Goal: Task Accomplishment & Management: Complete application form

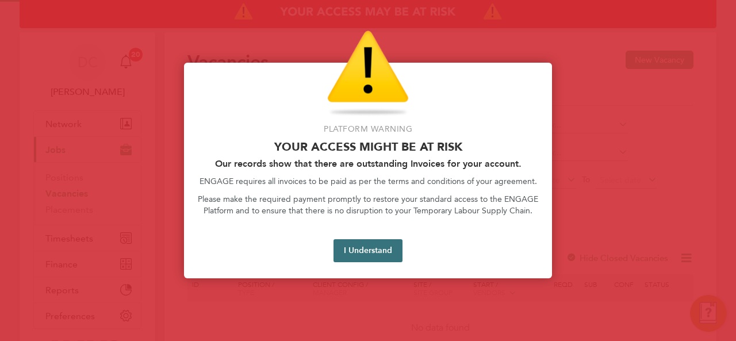
click at [362, 248] on button "I Understand" at bounding box center [367, 250] width 69 height 23
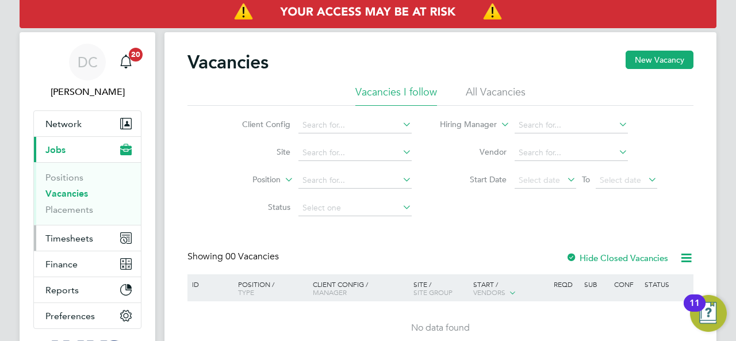
click at [75, 237] on span "Timesheets" at bounding box center [69, 238] width 48 height 11
click at [642, 59] on button "New Vacancy" at bounding box center [659, 60] width 68 height 18
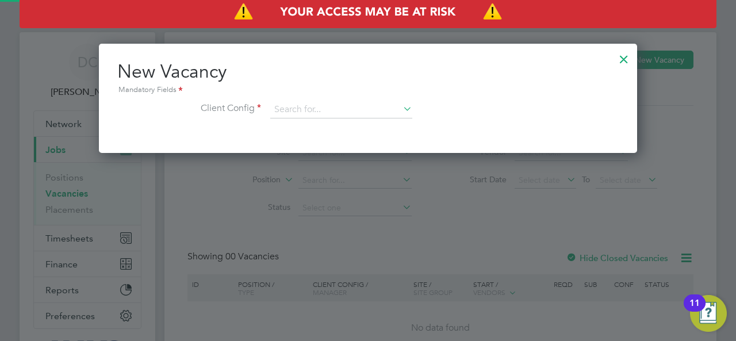
scroll to position [109, 538]
click at [319, 103] on input at bounding box center [341, 109] width 142 height 17
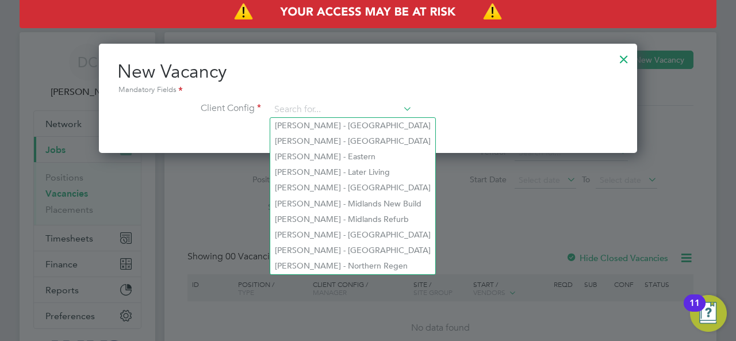
click at [623, 56] on div at bounding box center [623, 56] width 21 height 21
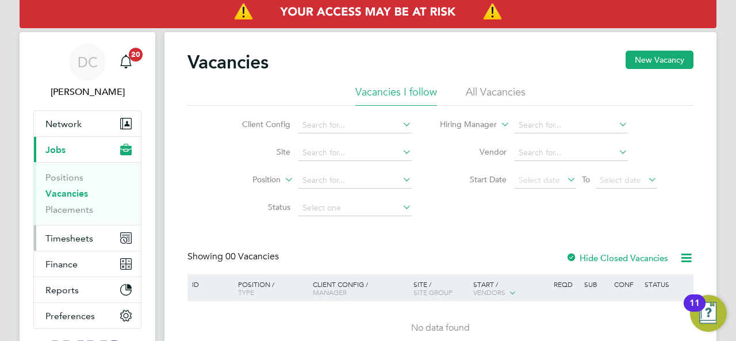
click at [76, 230] on button "Timesheets" at bounding box center [87, 237] width 107 height 25
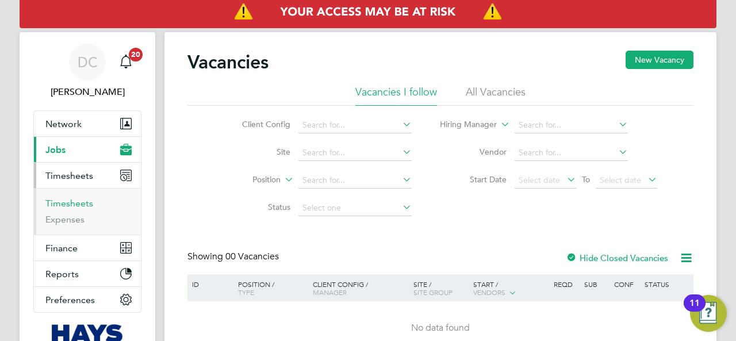
click at [67, 202] on link "Timesheets" at bounding box center [69, 203] width 48 height 11
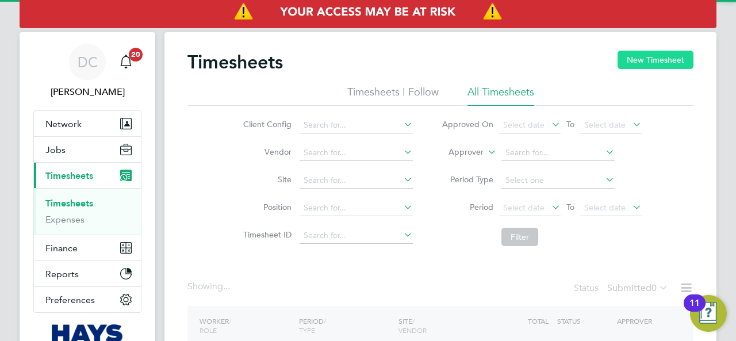
click at [645, 62] on button "New Timesheet" at bounding box center [655, 60] width 76 height 18
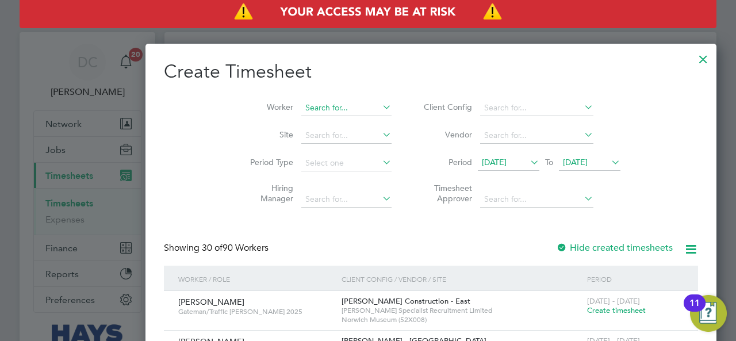
click at [301, 112] on input at bounding box center [346, 108] width 90 height 16
click at [301, 108] on input "foul" at bounding box center [346, 108] width 90 height 16
drag, startPoint x: 263, startPoint y: 105, endPoint x: 229, endPoint y: 99, distance: 34.4
click at [229, 99] on li "Worker foul" at bounding box center [316, 108] width 179 height 28
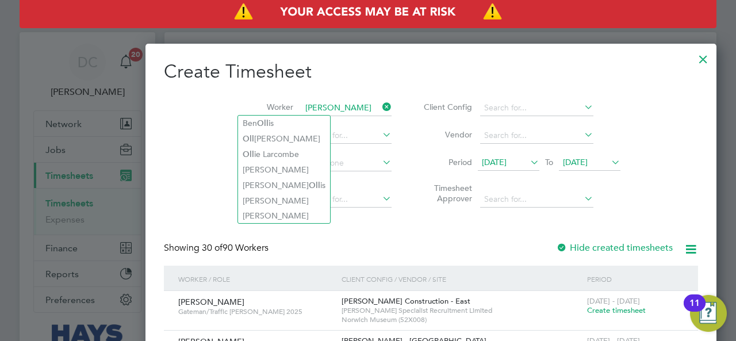
type input "[PERSON_NAME]"
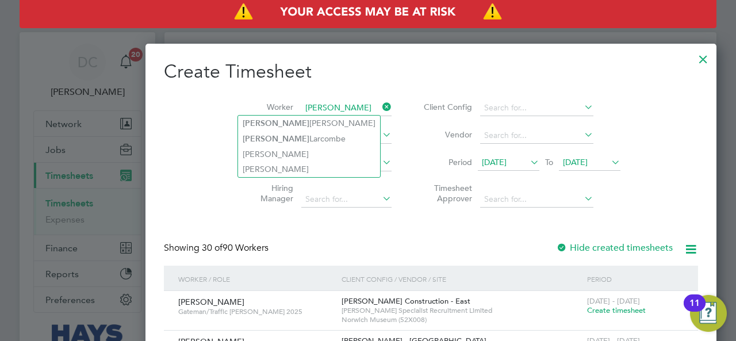
drag, startPoint x: 262, startPoint y: 105, endPoint x: 233, endPoint y: 104, distance: 28.8
click at [233, 104] on li "Worker [PERSON_NAME]" at bounding box center [316, 108] width 179 height 28
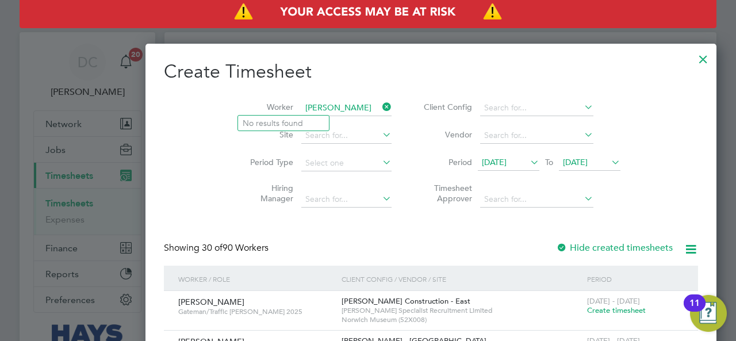
type input "[PERSON_NAME]"
click at [693, 56] on div at bounding box center [703, 56] width 21 height 21
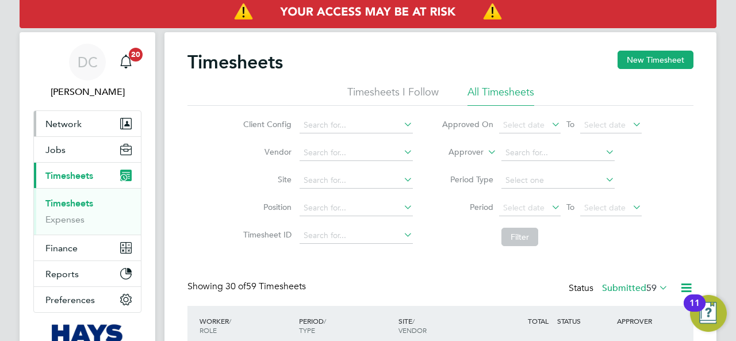
click at [70, 120] on span "Network" at bounding box center [63, 123] width 36 height 11
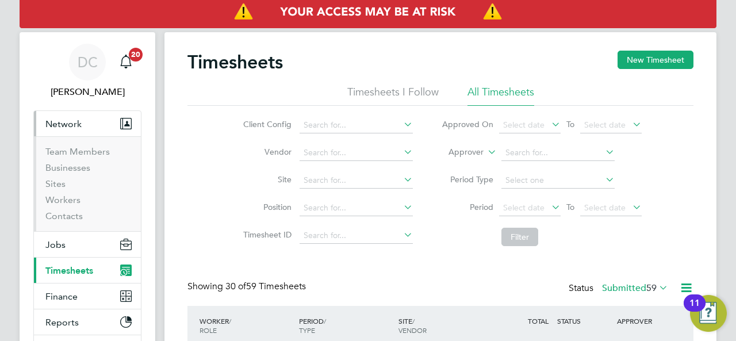
click at [60, 193] on li "Sites" at bounding box center [88, 186] width 86 height 16
click at [57, 198] on link "Workers" at bounding box center [62, 199] width 35 height 11
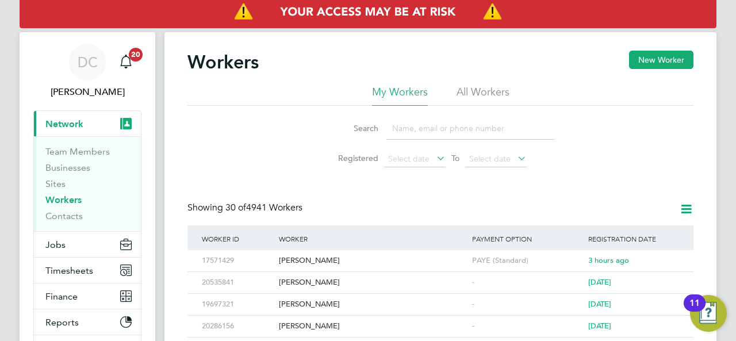
click at [419, 129] on input at bounding box center [470, 128] width 168 height 22
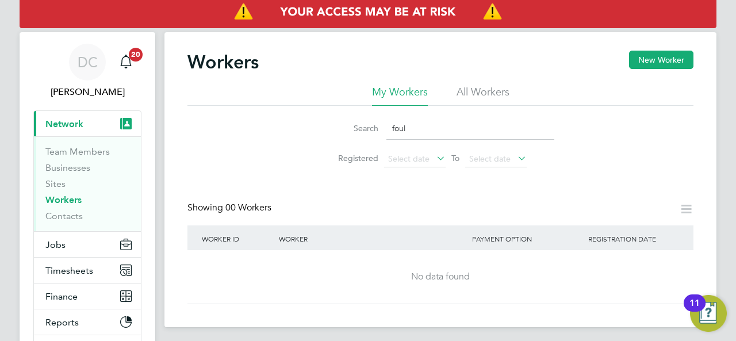
type input "foul"
click at [662, 66] on button "New Worker" at bounding box center [661, 60] width 64 height 18
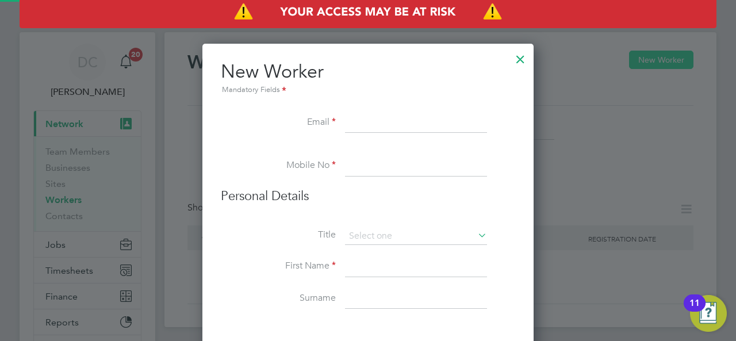
scroll to position [1026, 331]
drag, startPoint x: 339, startPoint y: 126, endPoint x: 373, endPoint y: 122, distance: 34.1
click at [311, 133] on li "Email" at bounding box center [368, 129] width 294 height 32
click at [381, 117] on input at bounding box center [416, 123] width 142 height 21
paste input "[PERSON_NAME][EMAIL_ADDRESS][DOMAIN_NAME]"
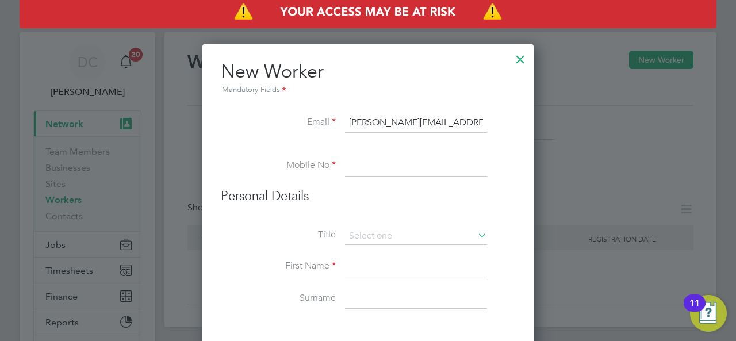
type input "[PERSON_NAME][EMAIL_ADDRESS][DOMAIN_NAME]"
click at [360, 156] on input at bounding box center [416, 166] width 142 height 21
paste input "07940521085"
type input "07940521085"
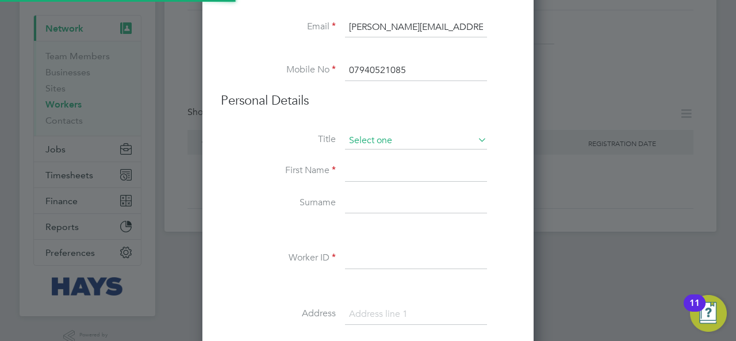
click at [383, 143] on input at bounding box center [416, 140] width 142 height 17
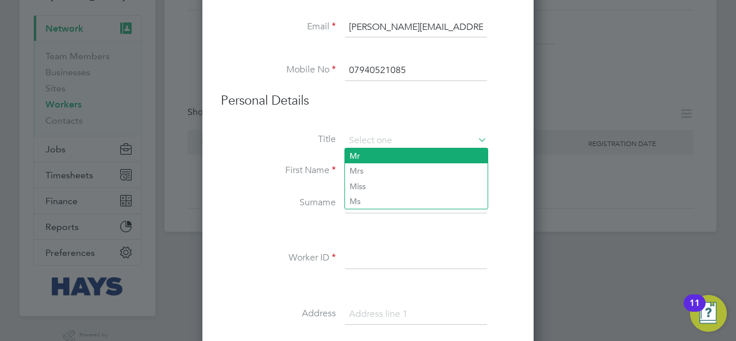
click at [369, 156] on li "Mr" at bounding box center [416, 155] width 143 height 15
type input "Mr"
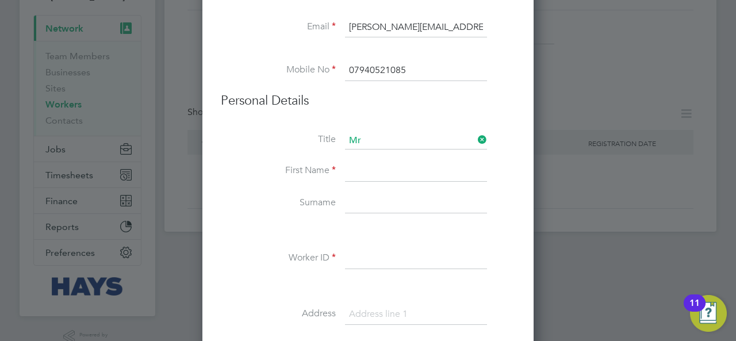
click at [384, 171] on input at bounding box center [416, 171] width 142 height 21
type input "[PERSON_NAME]"
click at [393, 197] on input at bounding box center [416, 203] width 142 height 21
type input "Foulkes"
paste input "15941069"
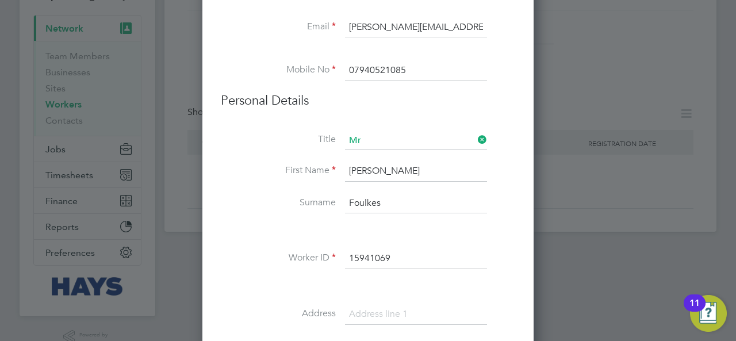
type input "15941069"
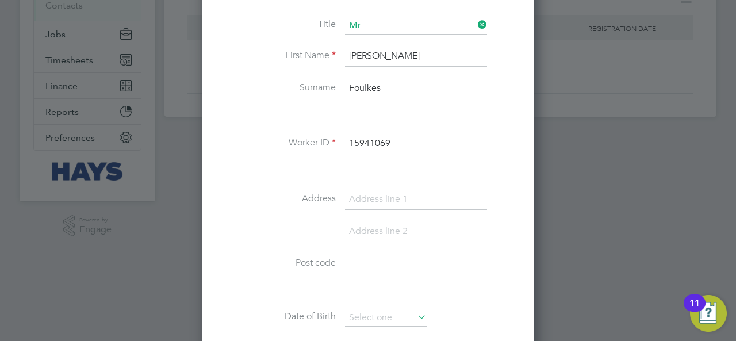
scroll to position [287, 0]
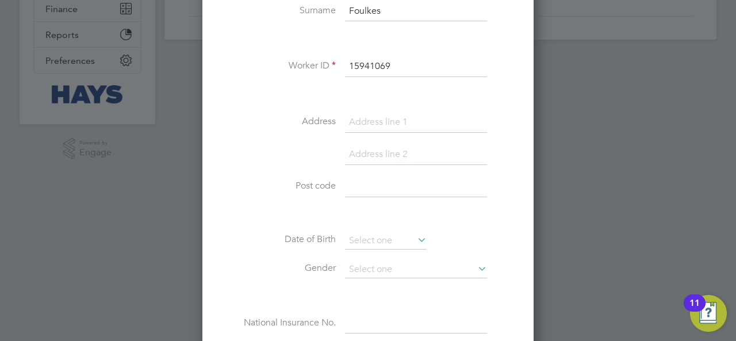
paste input "Flat 2"
click at [377, 125] on input "Flat 2" at bounding box center [416, 122] width 142 height 21
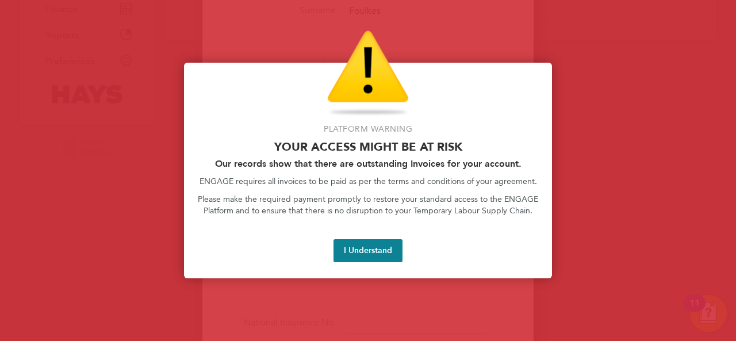
click at [360, 233] on div "Platform Warning Your access might be at risk Our records show that there are o…" at bounding box center [368, 171] width 368 height 216
click at [366, 244] on button "I Understand" at bounding box center [367, 250] width 69 height 23
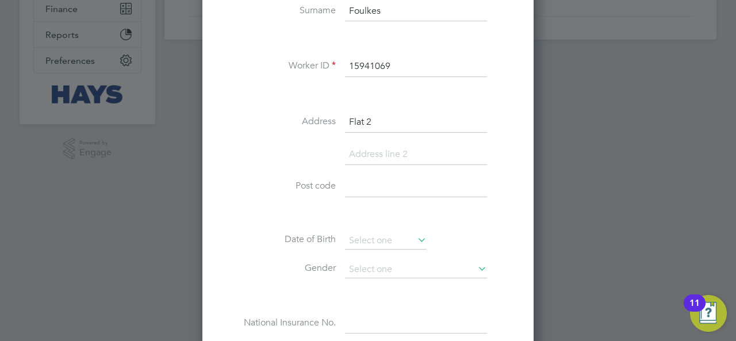
click at [389, 118] on input "Flat 2" at bounding box center [416, 122] width 142 height 21
paste input "The [GEOGRAPHIC_DATA]"
type input "Flat 2 [GEOGRAPHIC_DATA]"
paste input "Hextable Close"
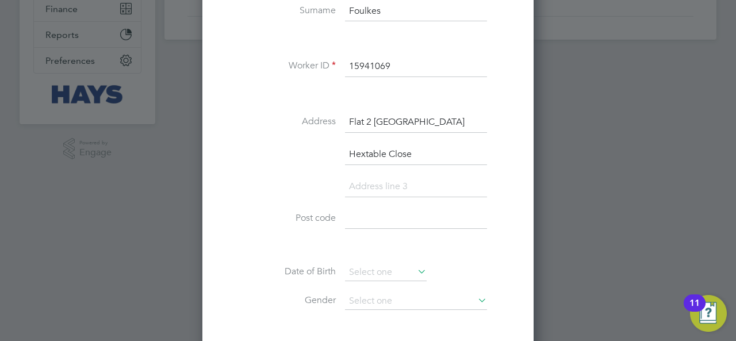
scroll to position [1058, 331]
type input "Hextable Close, [GEOGRAPHIC_DATA]"
paste input "TN23 5SH"
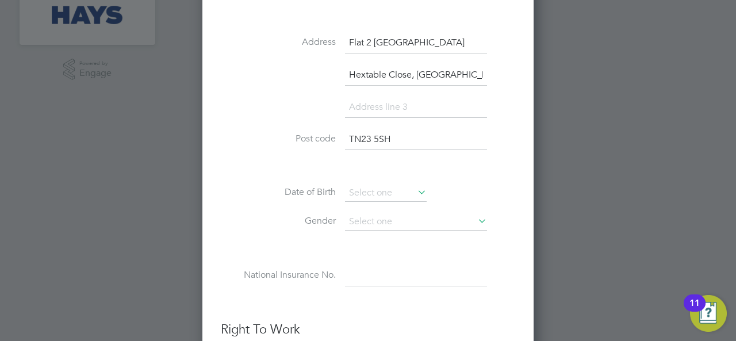
scroll to position [383, 0]
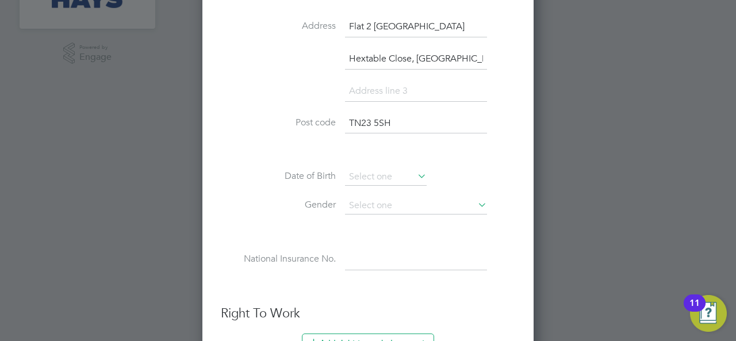
type input "TN23 5SH"
click at [392, 175] on input at bounding box center [386, 176] width 82 height 17
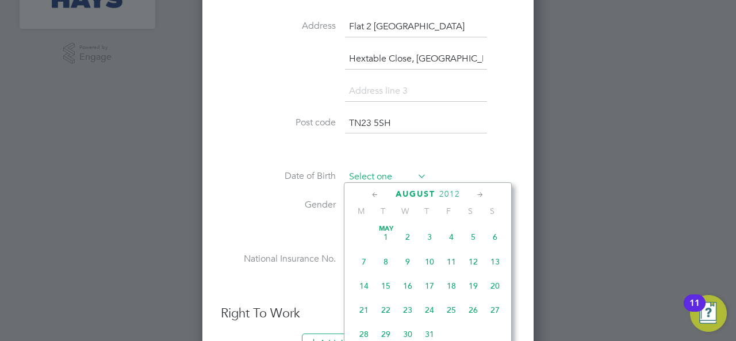
scroll to position [370, 0]
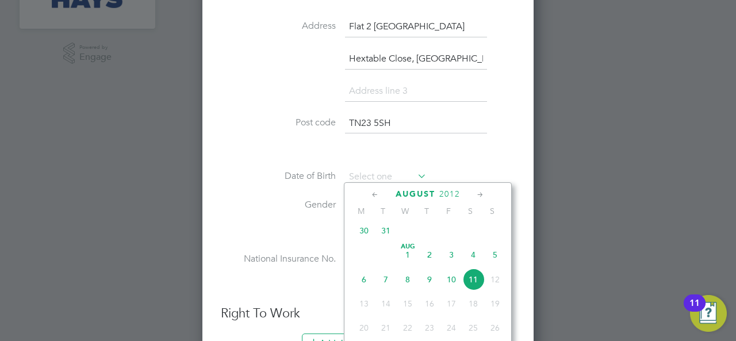
click at [444, 195] on span "2012" at bounding box center [449, 194] width 21 height 10
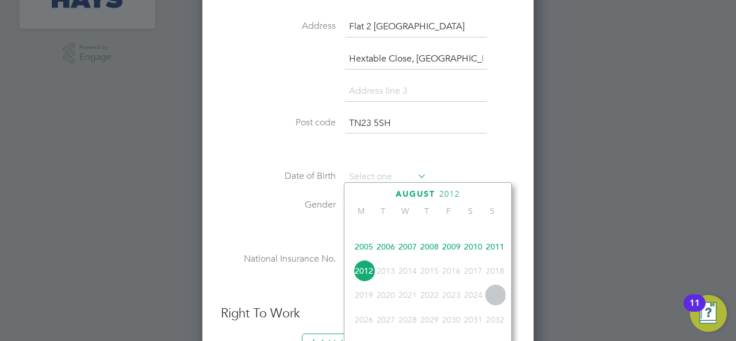
click at [428, 227] on span "2001" at bounding box center [430, 223] width 22 height 22
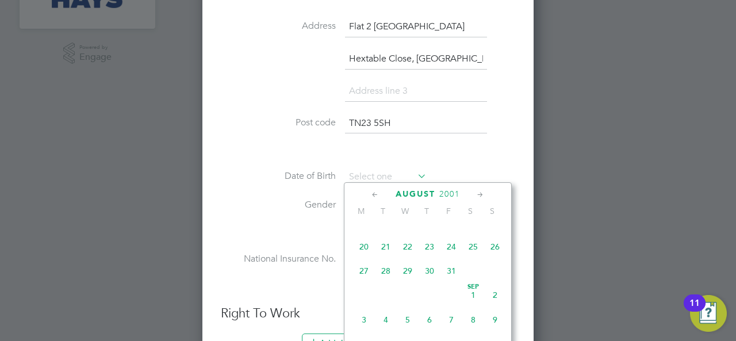
click at [477, 195] on icon at bounding box center [480, 195] width 11 height 13
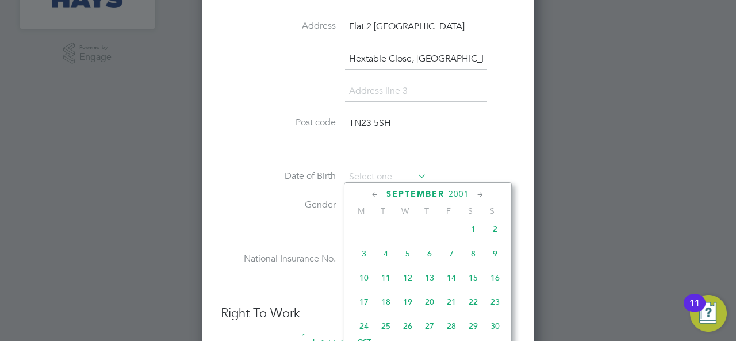
click at [430, 286] on span "13" at bounding box center [430, 278] width 22 height 22
type input "[DATE]"
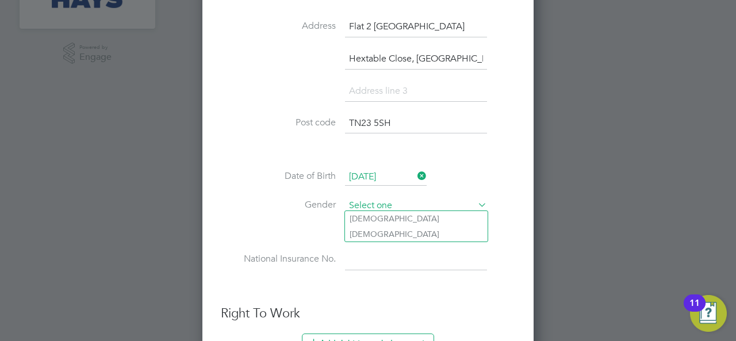
click at [386, 202] on input at bounding box center [416, 205] width 142 height 17
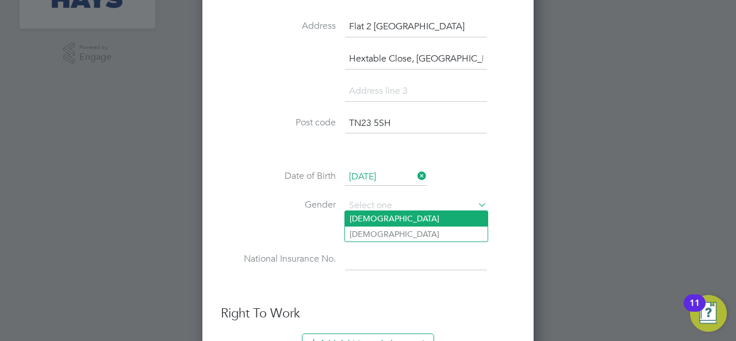
click at [373, 220] on li "[DEMOGRAPHIC_DATA]" at bounding box center [416, 218] width 143 height 15
type input "[DEMOGRAPHIC_DATA]"
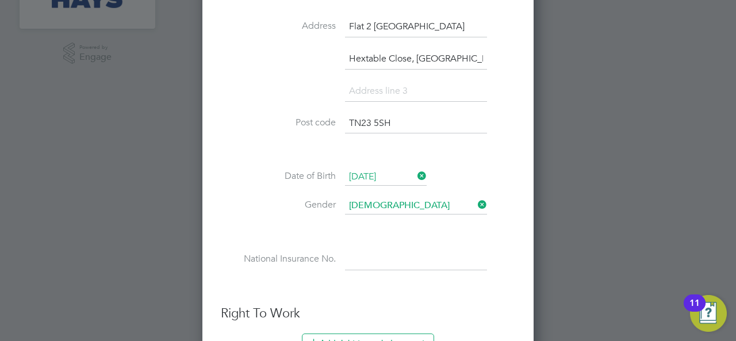
paste input "PH216006C"
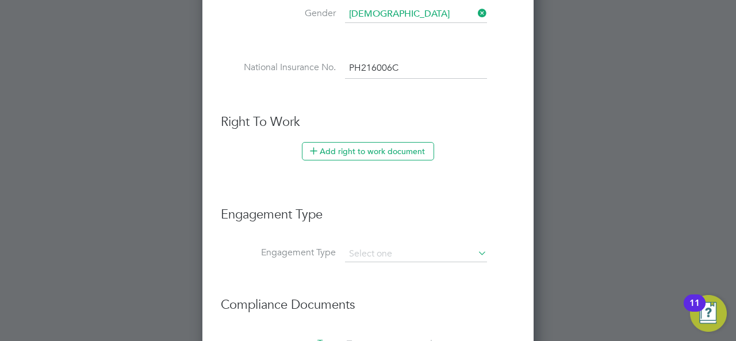
scroll to position [575, 0]
type input "PH 21 60 06 C"
click at [335, 153] on button "Add right to work document" at bounding box center [368, 150] width 132 height 18
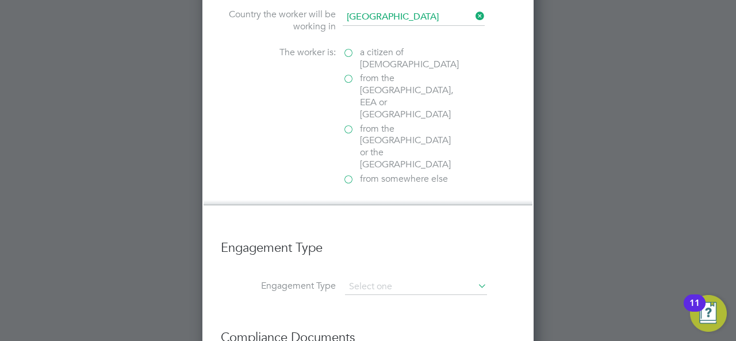
scroll to position [766, 0]
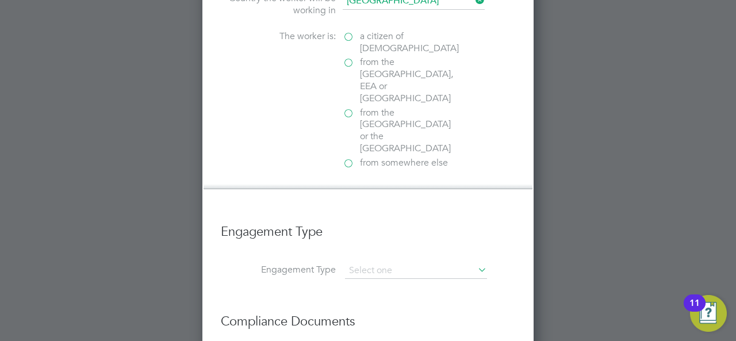
click at [351, 30] on label "a citizen of [DEMOGRAPHIC_DATA]" at bounding box center [400, 42] width 115 height 24
click at [0, 0] on input "a citizen of [DEMOGRAPHIC_DATA]" at bounding box center [0, 0] width 0 height 0
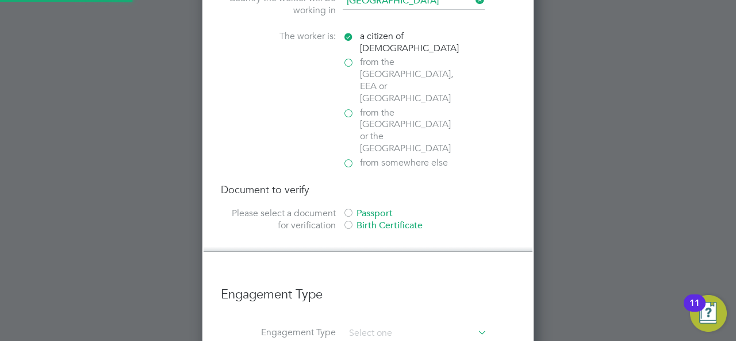
scroll to position [1294, 331]
click at [352, 208] on div at bounding box center [348, 213] width 11 height 11
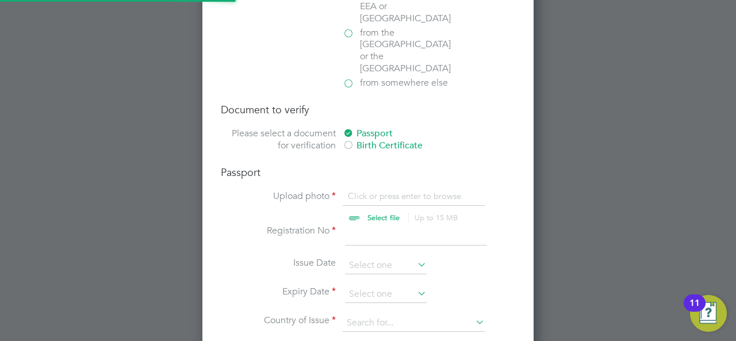
scroll to position [862, 0]
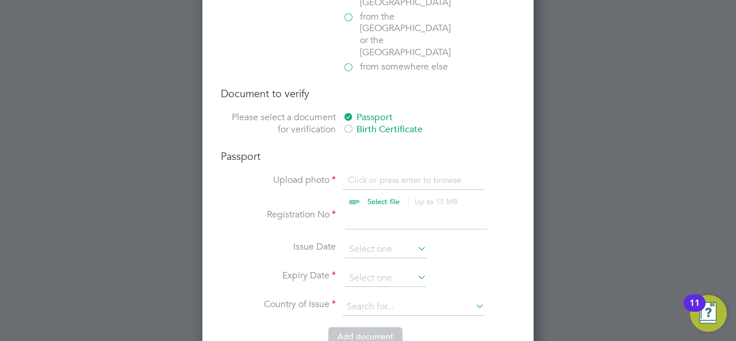
click at [381, 174] on input "file" at bounding box center [394, 191] width 181 height 34
type input "C:\fakepath\[PERSON_NAME] TrustID.pdf"
click at [349, 209] on input at bounding box center [416, 219] width 142 height 21
type input "1"
click at [371, 270] on input at bounding box center [386, 278] width 82 height 17
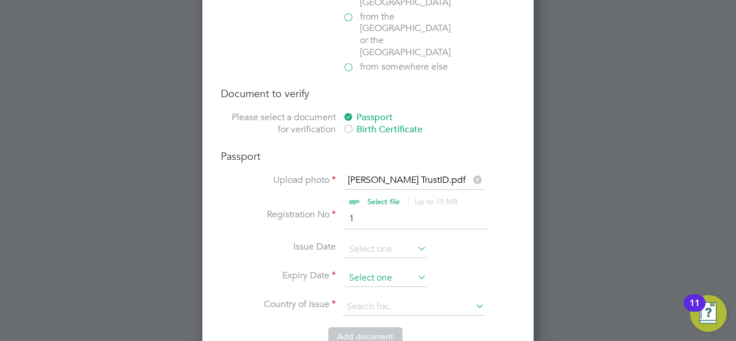
scroll to position [394, 0]
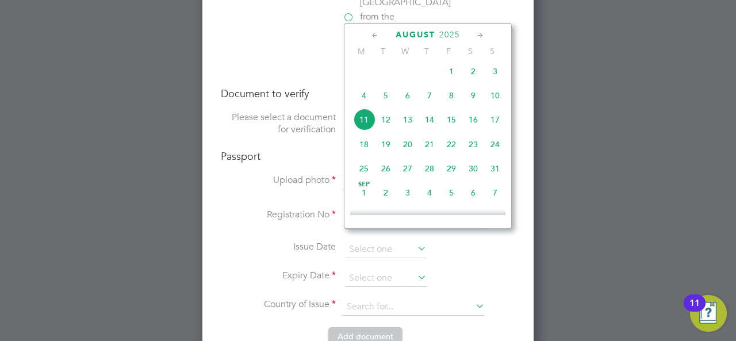
click at [455, 36] on span "2025" at bounding box center [449, 35] width 21 height 10
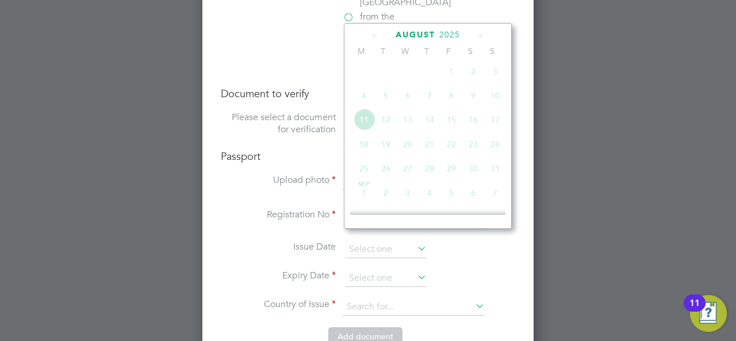
scroll to position [301, 0]
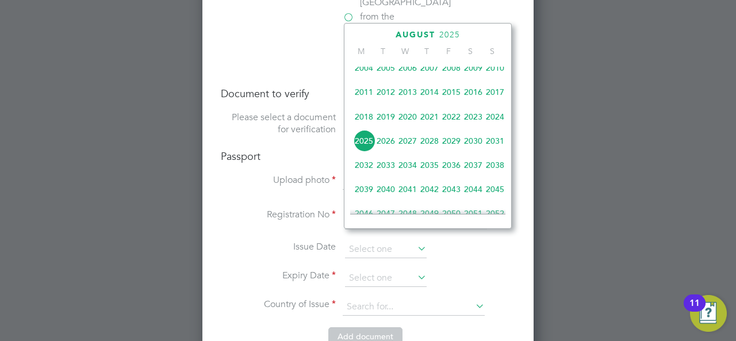
click at [362, 172] on span "2032" at bounding box center [364, 165] width 22 height 22
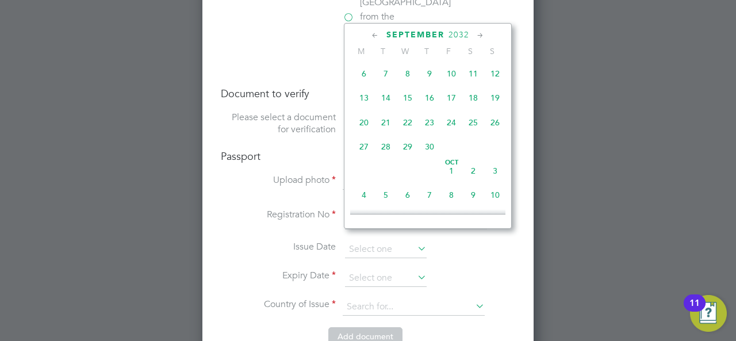
scroll to position [588, 0]
click at [412, 79] on span "15" at bounding box center [408, 71] width 22 height 22
type input "[DATE]"
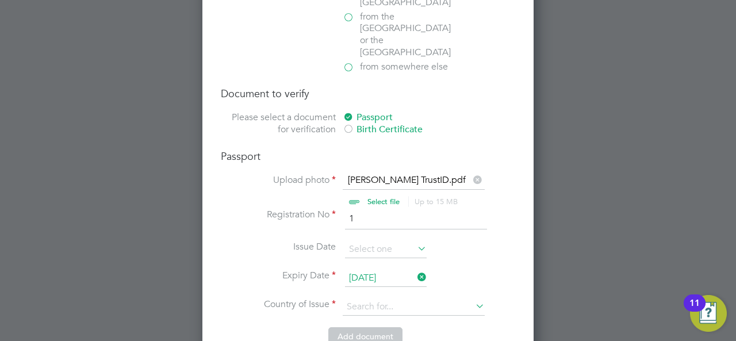
click at [376, 270] on li "Expiry Date [DATE]" at bounding box center [368, 284] width 294 height 29
click at [370, 298] on input at bounding box center [414, 306] width 142 height 17
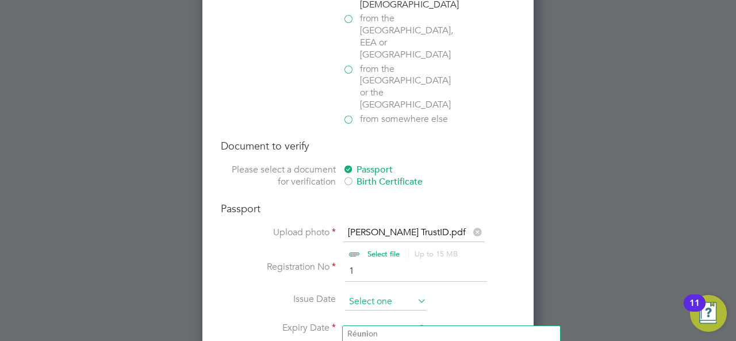
scroll to position [888, 0]
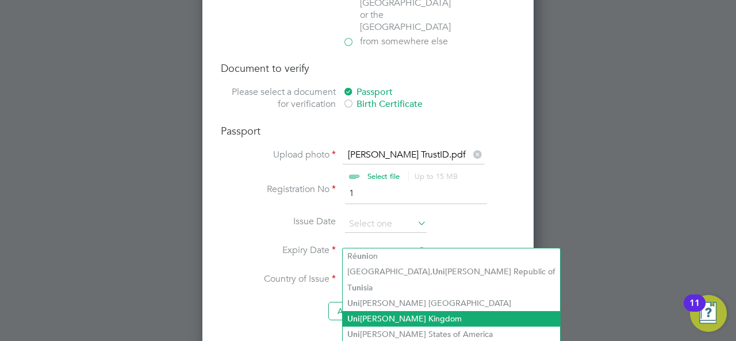
click at [401, 317] on li "Uni [PERSON_NAME] Kingdom" at bounding box center [451, 319] width 217 height 16
type input "[GEOGRAPHIC_DATA]"
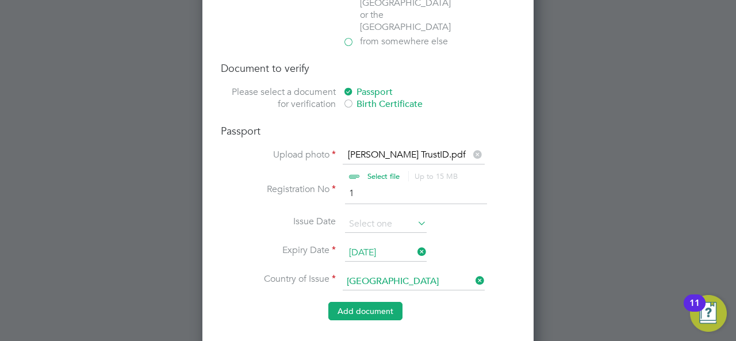
click at [370, 302] on button "Add document" at bounding box center [365, 311] width 74 height 18
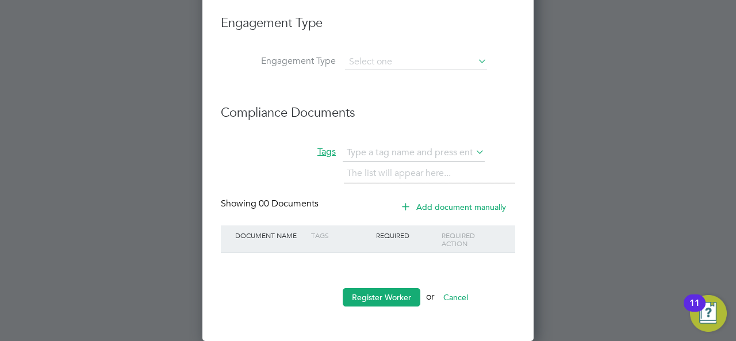
scroll to position [1139, 331]
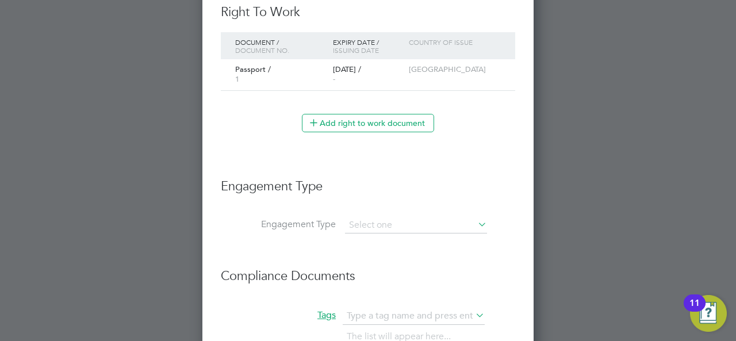
click at [371, 212] on li "Engagement Type" at bounding box center [368, 192] width 294 height 51
click at [370, 219] on input at bounding box center [416, 225] width 142 height 16
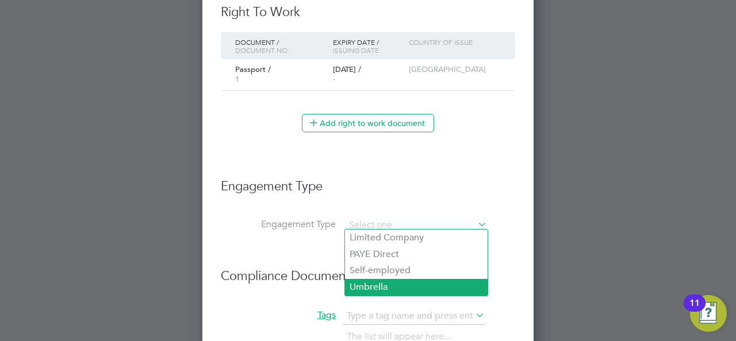
click at [379, 286] on li "Umbrella" at bounding box center [416, 287] width 143 height 17
type input "Umbrella"
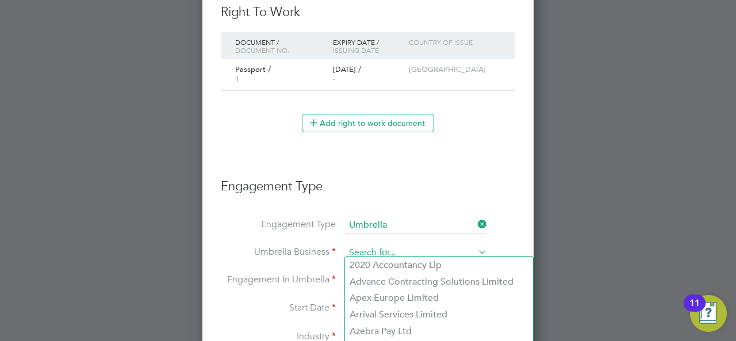
click at [359, 251] on input at bounding box center [416, 253] width 142 height 16
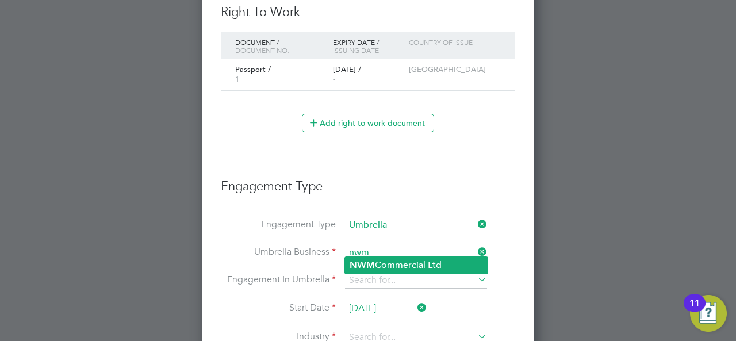
click at [373, 263] on b "NWM" at bounding box center [362, 264] width 25 height 11
type input "NWM Commercial Ltd"
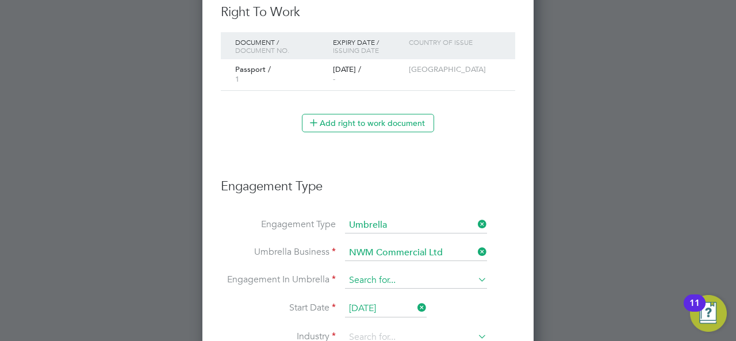
click at [386, 280] on input at bounding box center [416, 280] width 142 height 16
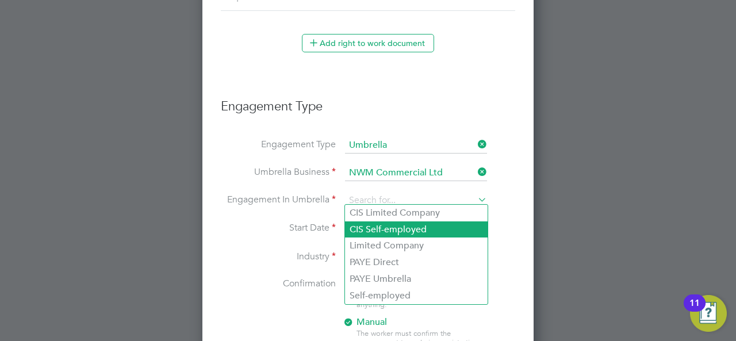
scroll to position [780, 0]
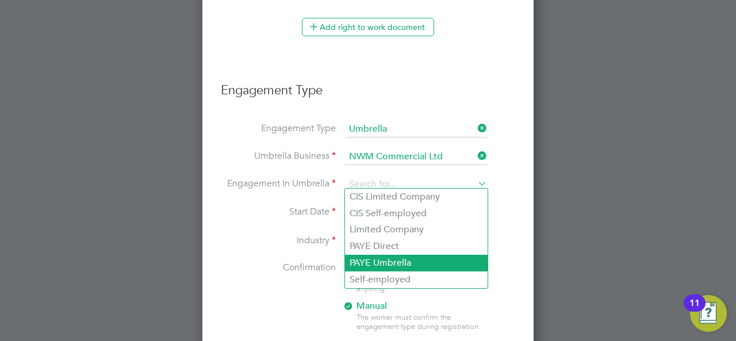
click at [402, 265] on li "PAYE Umbrella" at bounding box center [416, 263] width 143 height 17
type input "PAYE Umbrella"
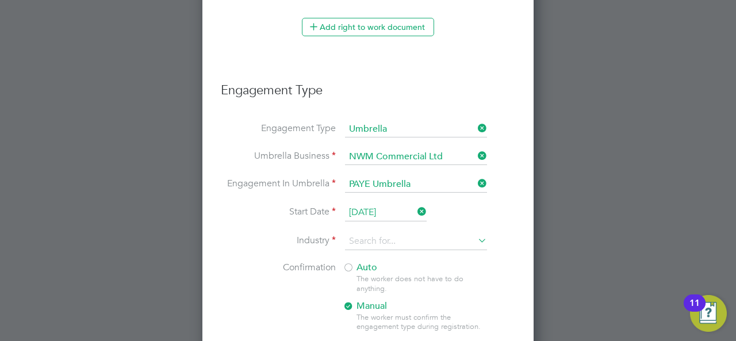
click at [363, 206] on input "[DATE]" at bounding box center [386, 212] width 82 height 17
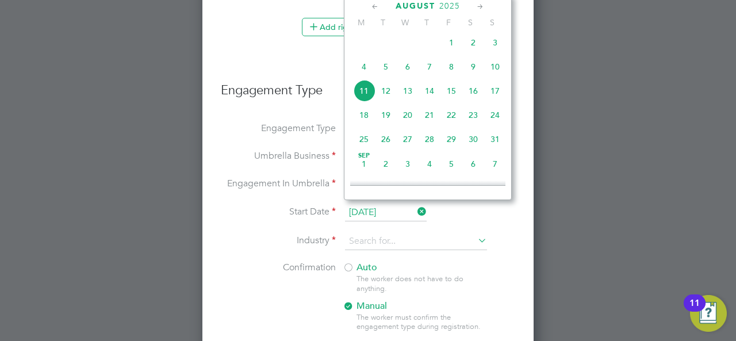
click at [384, 72] on span "5" at bounding box center [386, 67] width 22 height 22
type input "[DATE]"
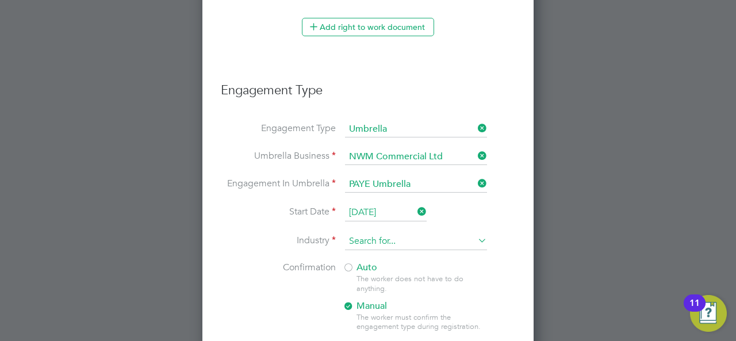
click at [364, 234] on input at bounding box center [416, 241] width 142 height 17
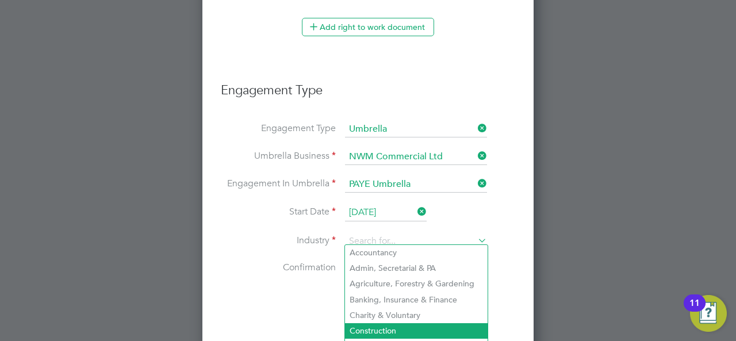
click at [379, 328] on li "Construction" at bounding box center [416, 331] width 143 height 16
type input "Construction"
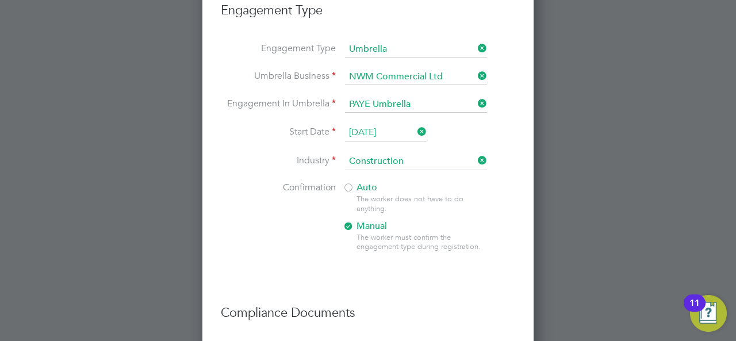
scroll to position [876, 0]
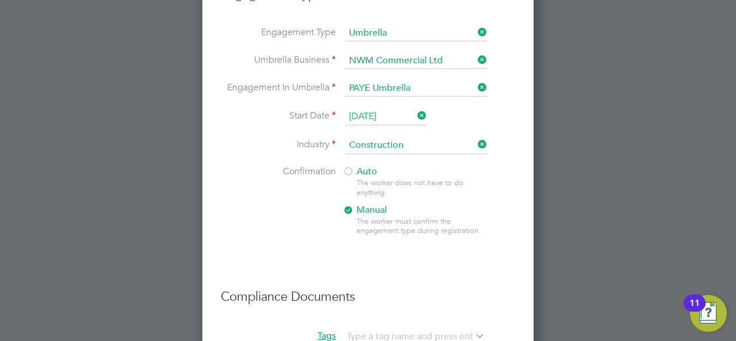
click at [348, 167] on div at bounding box center [348, 172] width 11 height 11
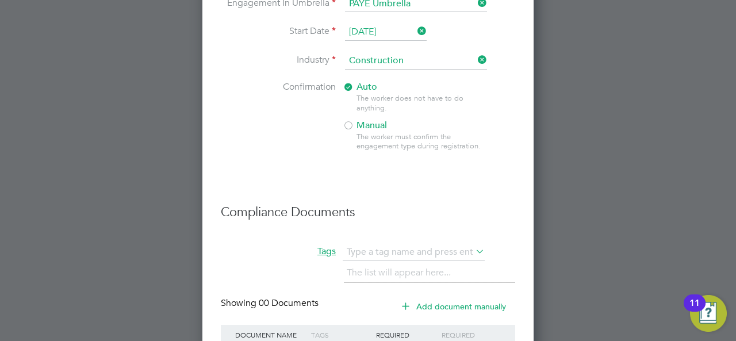
scroll to position [1053, 0]
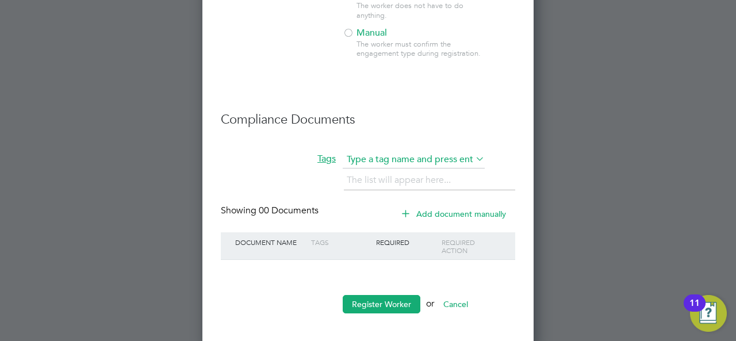
click at [381, 155] on input "text" at bounding box center [414, 159] width 142 height 17
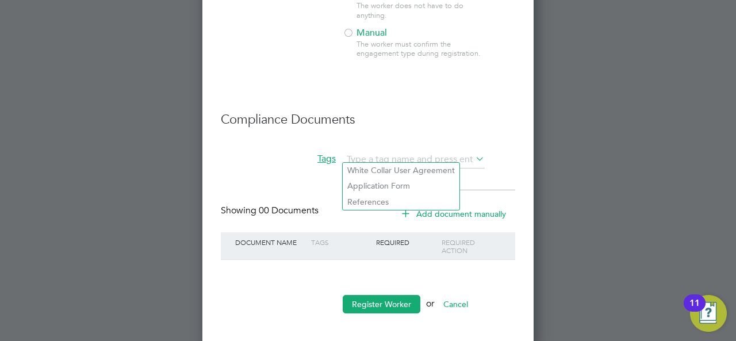
click at [266, 169] on li "Tags The list will appear here..." at bounding box center [368, 177] width 294 height 53
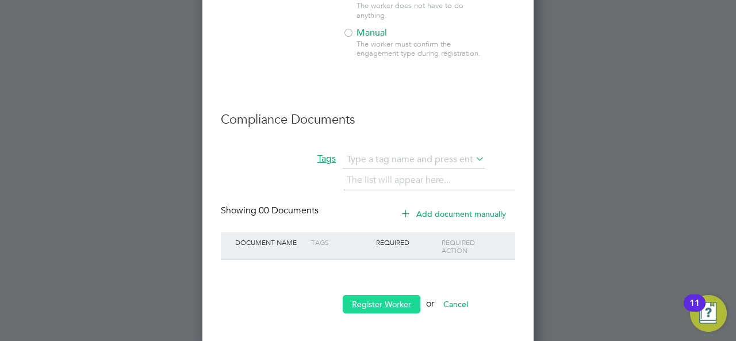
click at [375, 300] on button "Register Worker" at bounding box center [382, 304] width 78 height 18
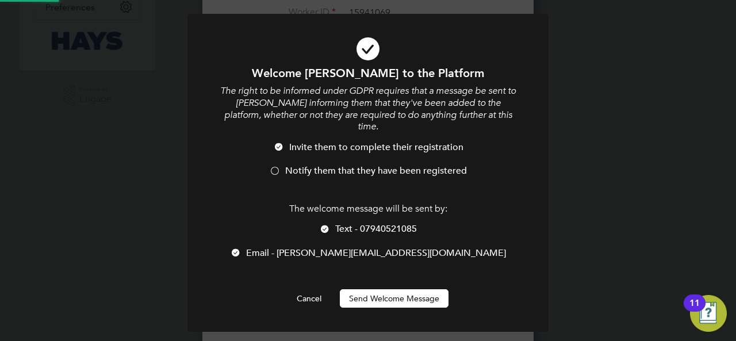
scroll to position [0, 0]
click at [275, 166] on div at bounding box center [274, 171] width 11 height 11
click at [364, 289] on button "Send Welcome Message" at bounding box center [394, 298] width 109 height 18
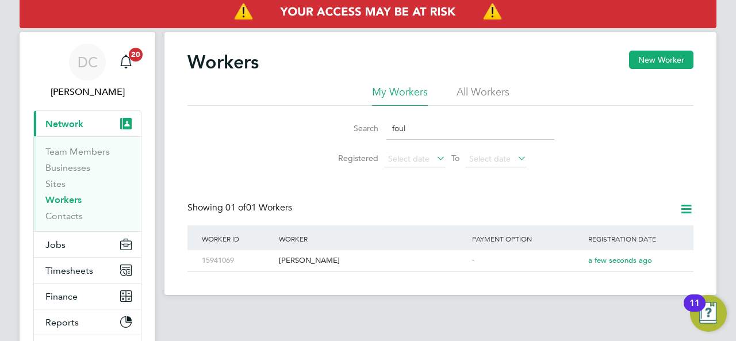
click at [60, 122] on span "Network" at bounding box center [64, 123] width 38 height 11
click at [132, 60] on app-alerts-badge "20" at bounding box center [135, 55] width 15 height 16
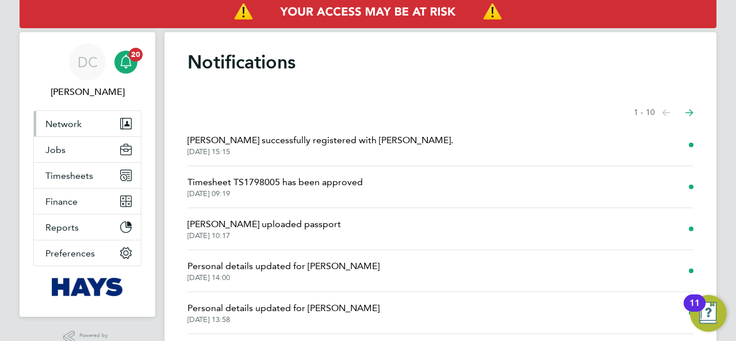
click at [66, 125] on span "Network" at bounding box center [63, 123] width 36 height 11
